Goal: Entertainment & Leisure: Browse casually

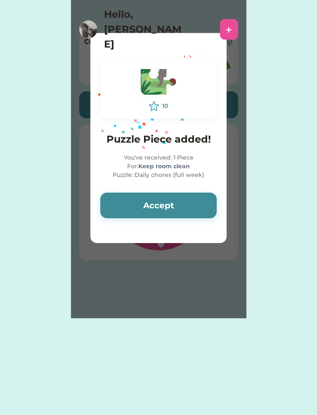
click at [115, 202] on button "Accept" at bounding box center [158, 206] width 117 height 26
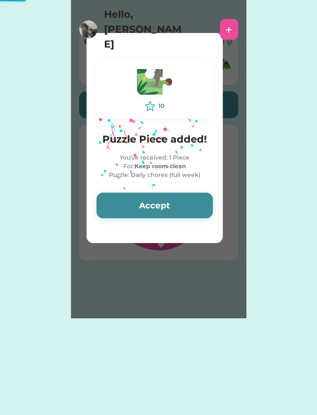
click at [131, 204] on button "Accept" at bounding box center [155, 206] width 117 height 26
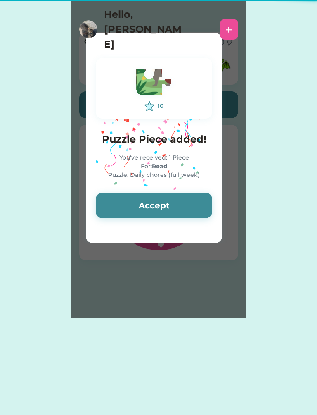
click at [129, 202] on button "Accept" at bounding box center [154, 206] width 117 height 26
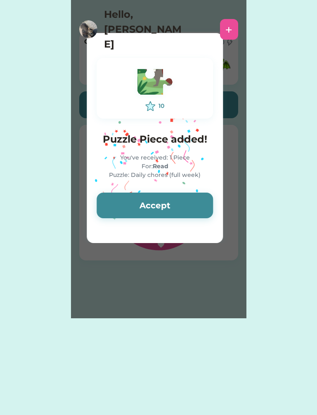
click at [131, 205] on button "Accept" at bounding box center [155, 206] width 117 height 26
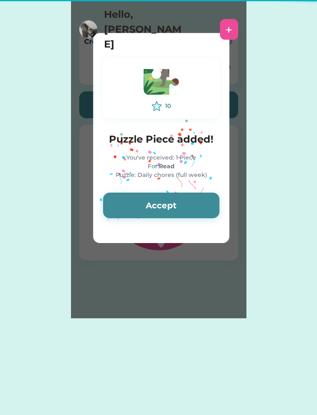
click at [128, 205] on button "Accept" at bounding box center [161, 206] width 117 height 26
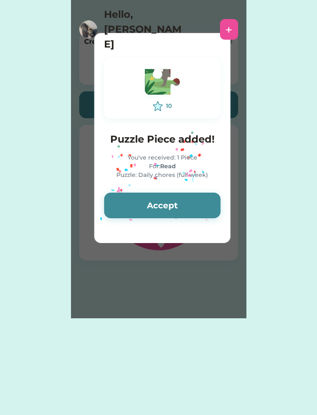
click at [128, 205] on button "Accept" at bounding box center [162, 206] width 117 height 26
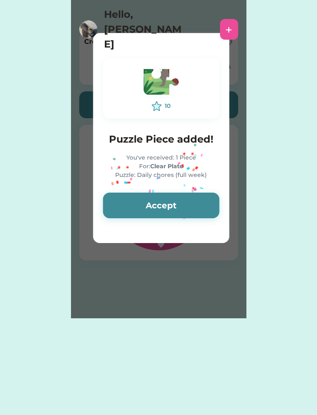
click at [126, 205] on button "Accept" at bounding box center [161, 206] width 117 height 26
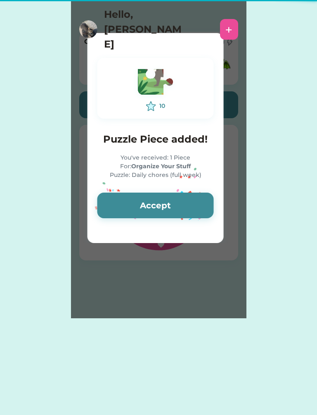
click at [125, 205] on button "Accept" at bounding box center [155, 206] width 117 height 26
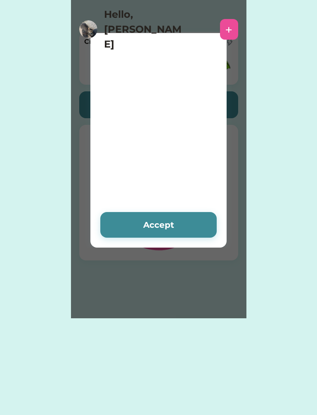
click at [126, 205] on div at bounding box center [158, 111] width 289 height 207
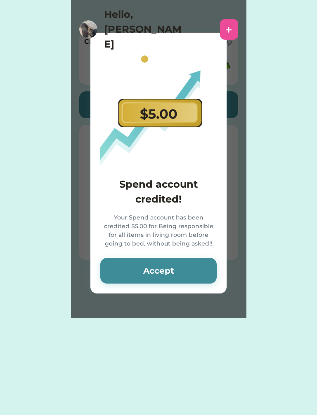
click at [127, 269] on button "Accept" at bounding box center [158, 271] width 117 height 26
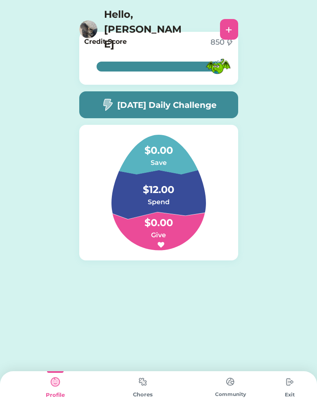
click at [214, 115] on div "[DATE] Daily Challenge" at bounding box center [158, 104] width 159 height 27
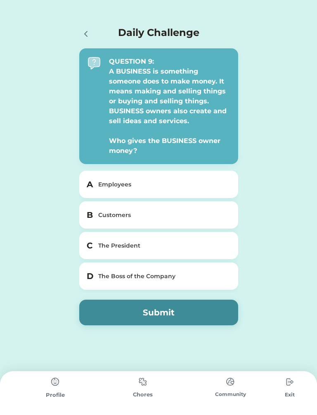
click at [207, 280] on div "The Boss of the Company" at bounding box center [163, 276] width 131 height 9
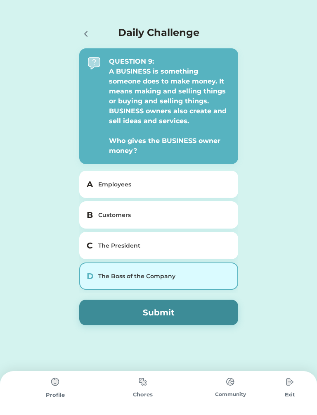
click at [198, 310] on button "Submit" at bounding box center [158, 313] width 159 height 26
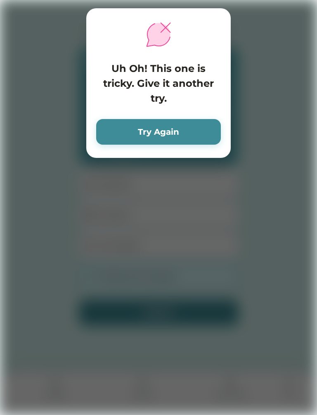
click at [203, 128] on button "Try Again" at bounding box center [158, 132] width 125 height 26
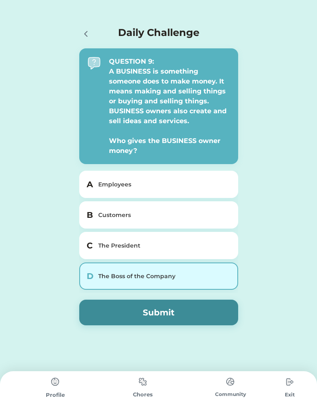
click at [187, 176] on div "A Employees" at bounding box center [158, 184] width 159 height 27
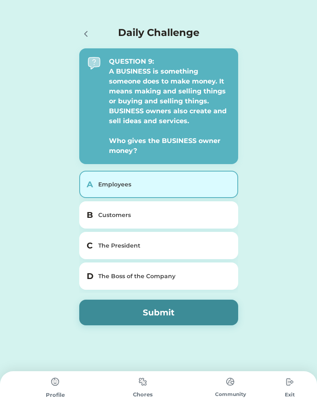
click at [184, 188] on div "Employees" at bounding box center [163, 184] width 131 height 9
click at [201, 220] on div "B Customers" at bounding box center [158, 214] width 159 height 27
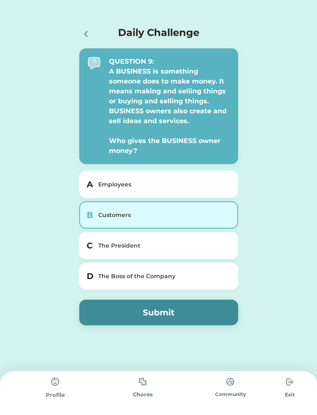
click at [209, 310] on button "Submit" at bounding box center [158, 313] width 159 height 26
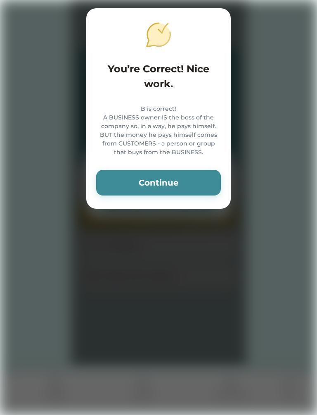
click at [198, 195] on button "Continue" at bounding box center [158, 183] width 125 height 26
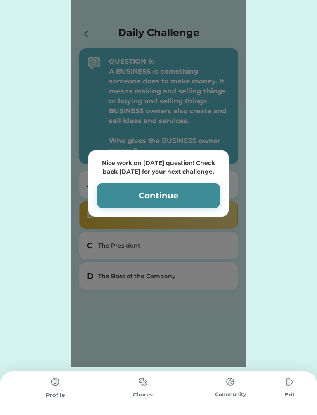
click at [199, 190] on button "Continue" at bounding box center [159, 196] width 124 height 26
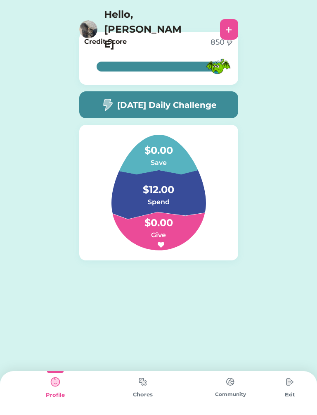
click at [238, 385] on img at bounding box center [230, 381] width 17 height 16
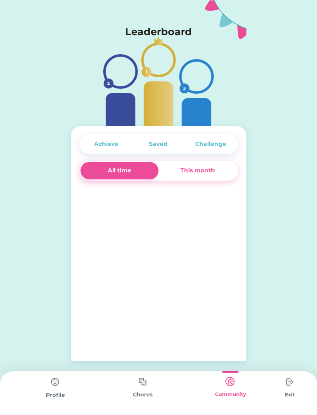
click at [150, 384] on img at bounding box center [143, 381] width 17 height 16
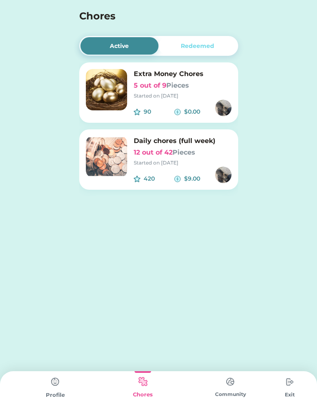
click at [105, 157] on img at bounding box center [106, 156] width 41 height 41
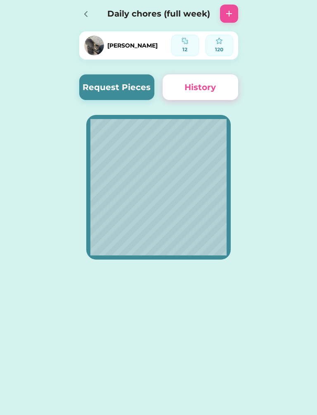
click at [139, 85] on button "Request Pieces" at bounding box center [117, 87] width 76 height 26
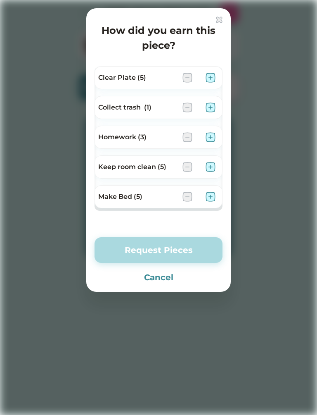
click at [216, 191] on div "Make Bed (5)" at bounding box center [159, 196] width 128 height 23
click at [211, 196] on img at bounding box center [211, 197] width 10 height 10
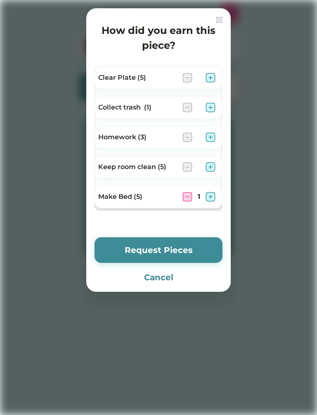
click at [212, 195] on img at bounding box center [211, 197] width 10 height 10
click at [211, 198] on img at bounding box center [211, 197] width 10 height 10
click at [187, 197] on img at bounding box center [188, 197] width 10 height 10
click at [215, 164] on img at bounding box center [211, 167] width 10 height 10
click at [211, 169] on img at bounding box center [211, 167] width 10 height 10
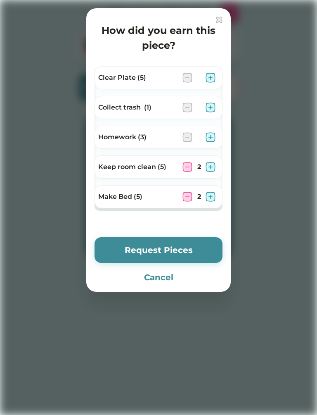
click at [213, 137] on img at bounding box center [211, 137] width 10 height 10
click at [183, 138] on img at bounding box center [188, 137] width 10 height 10
click at [214, 138] on img at bounding box center [211, 137] width 10 height 10
click at [214, 74] on img at bounding box center [211, 78] width 10 height 10
click at [212, 78] on img at bounding box center [211, 78] width 10 height 10
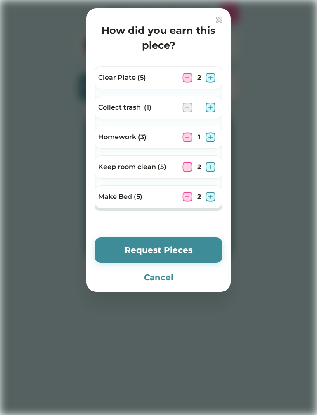
click at [214, 76] on img at bounding box center [211, 78] width 10 height 10
click at [212, 78] on img at bounding box center [211, 78] width 10 height 10
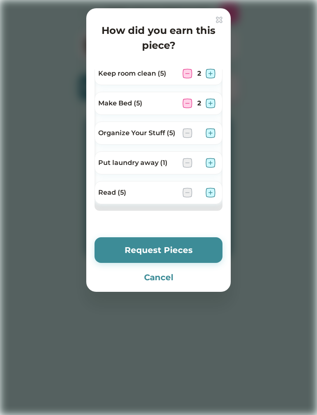
scroll to position [93, 0]
click at [212, 136] on img at bounding box center [211, 133] width 10 height 10
click at [215, 133] on img at bounding box center [211, 133] width 10 height 10
click at [213, 192] on img at bounding box center [211, 193] width 10 height 10
click at [213, 191] on img at bounding box center [211, 193] width 10 height 10
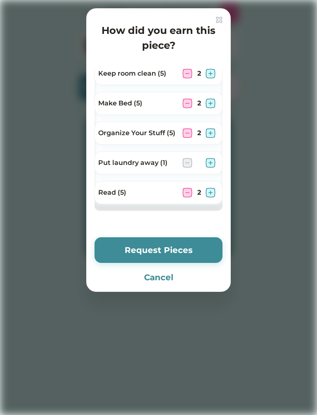
click at [199, 248] on button "Request Pieces" at bounding box center [159, 250] width 128 height 26
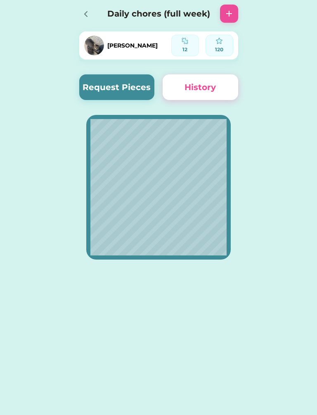
click at [84, 10] on icon at bounding box center [86, 14] width 10 height 10
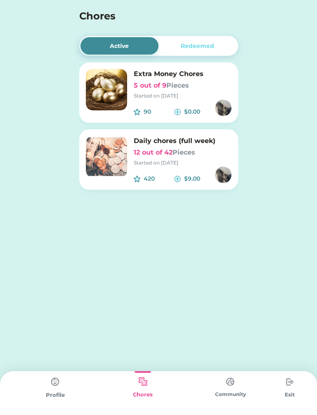
click at [49, 388] on img at bounding box center [55, 381] width 17 height 17
